Goal: Check status

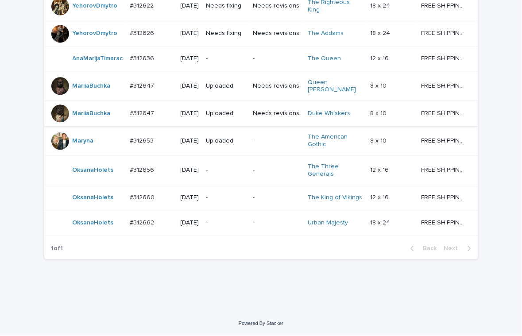
scroll to position [548, 0]
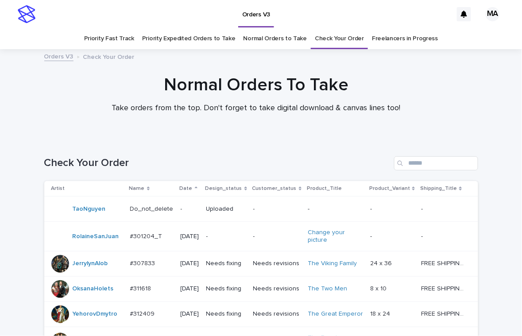
scroll to position [548, 0]
